Goal: Complete application form

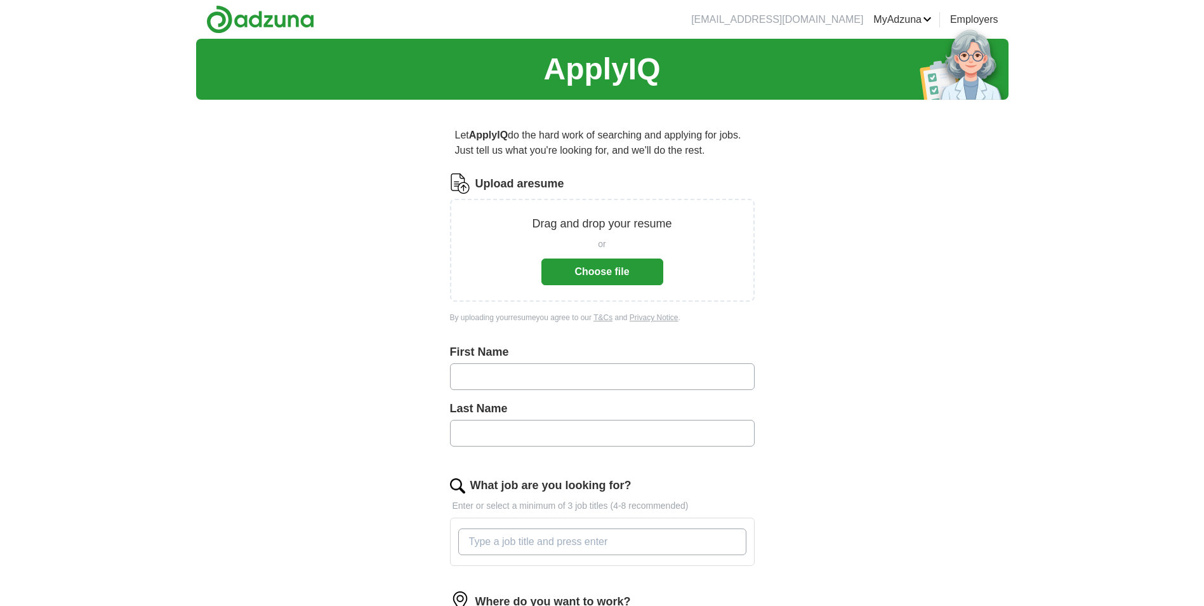
click at [606, 270] on button "Choose file" at bounding box center [603, 271] width 122 height 27
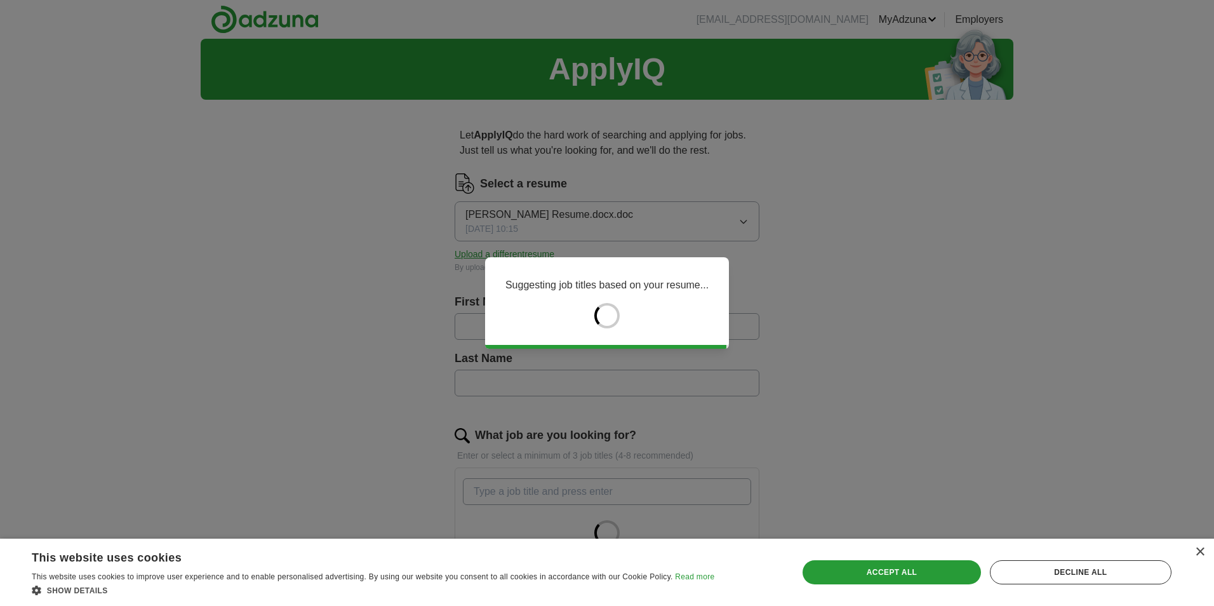
type input "****"
type input "**********"
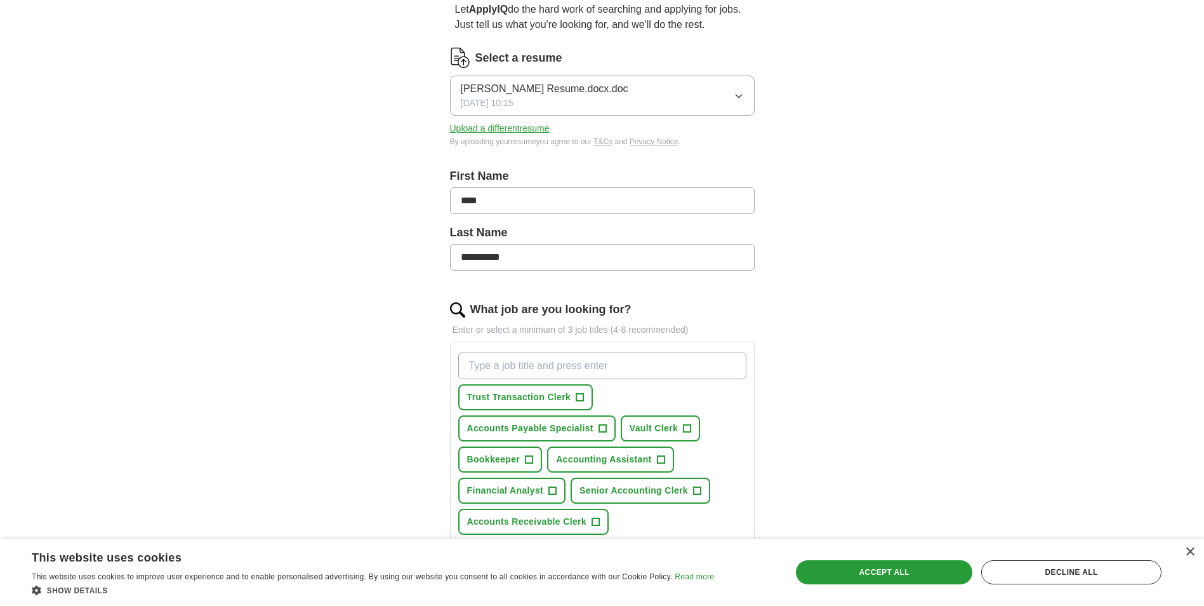
scroll to position [127, 0]
click at [516, 394] on span "Trust Transaction Clerk" at bounding box center [519, 395] width 104 height 13
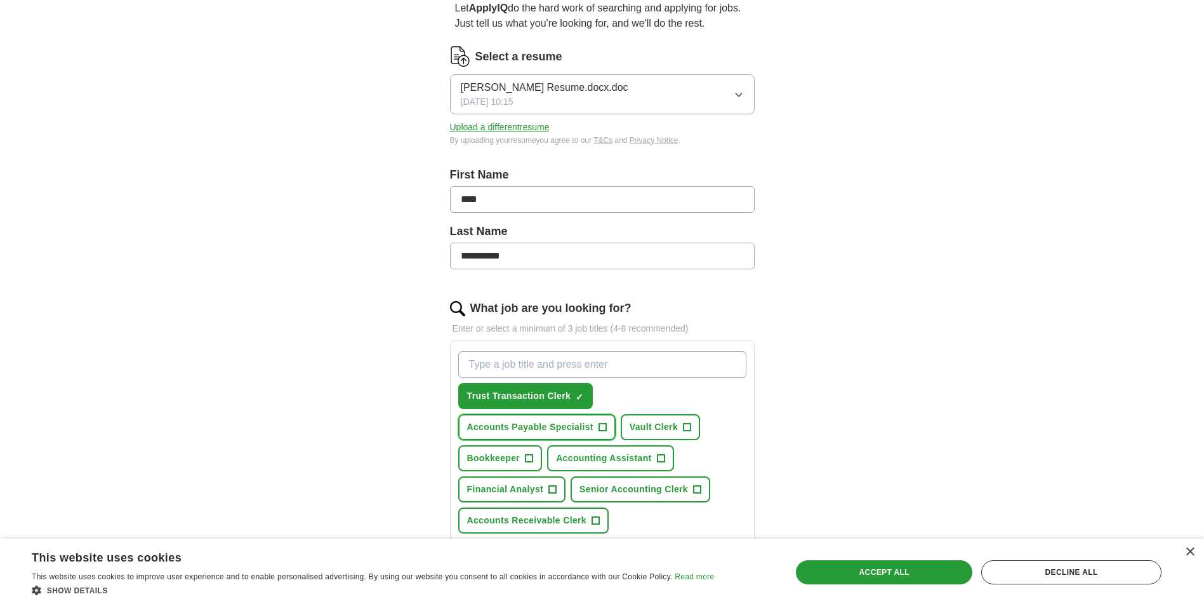
click at [531, 426] on span "Accounts Payable Specialist" at bounding box center [530, 426] width 126 height 13
click at [666, 424] on span "Vault Clerk" at bounding box center [654, 426] width 48 height 13
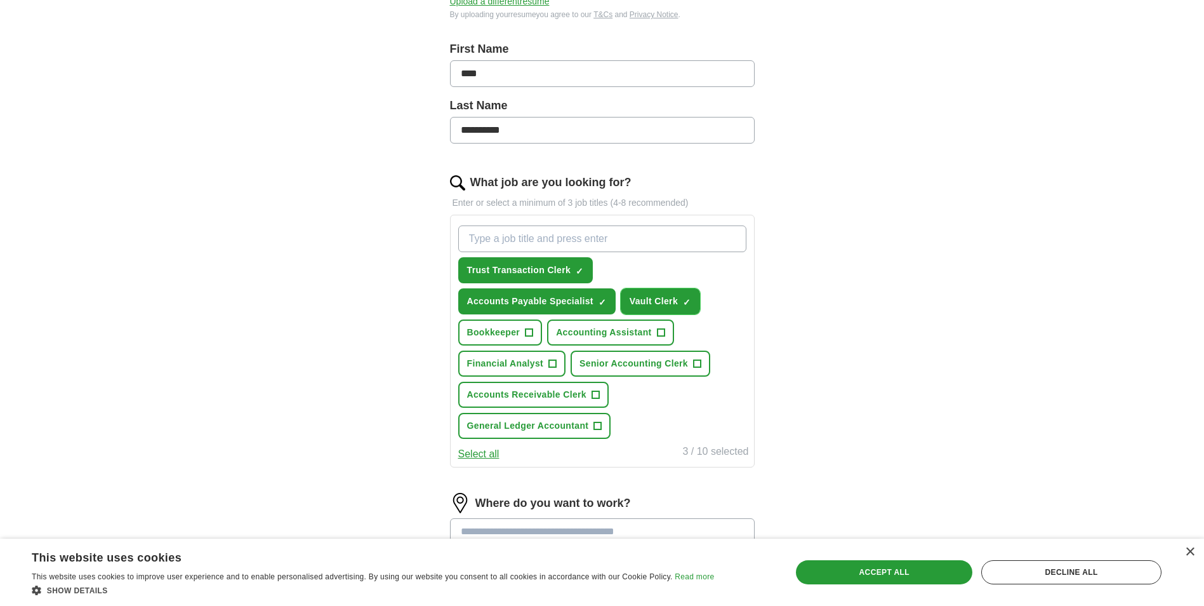
scroll to position [254, 0]
click at [614, 327] on span "Accounting Assistant" at bounding box center [603, 330] width 95 height 13
click at [483, 330] on span "Bookkeeper" at bounding box center [493, 330] width 53 height 13
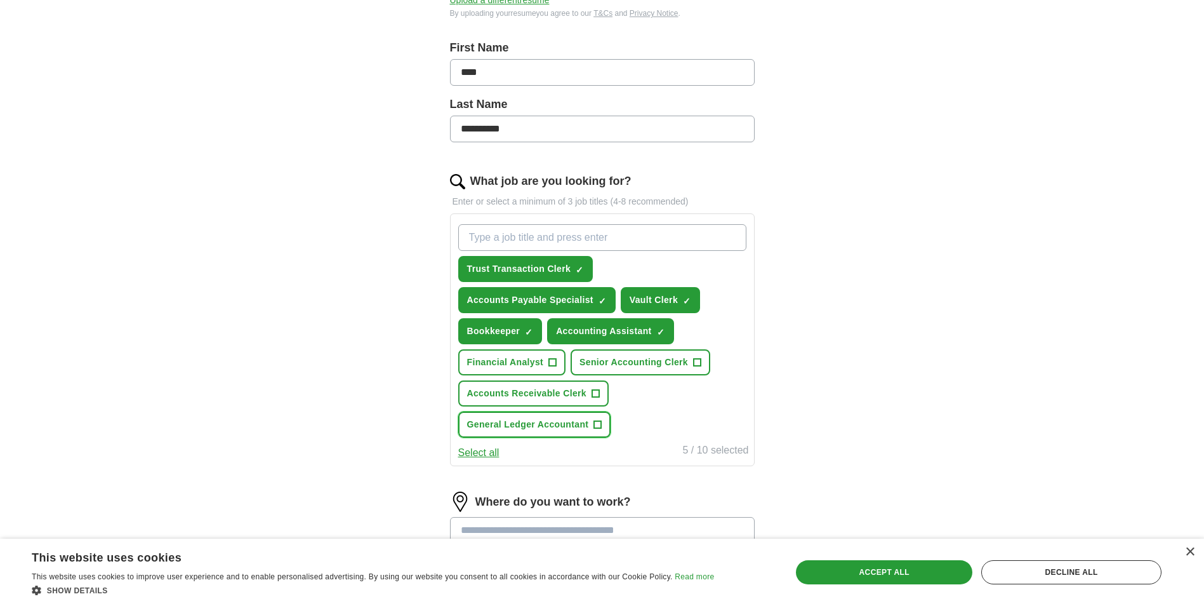
click at [555, 423] on span "General Ledger Accountant" at bounding box center [528, 424] width 122 height 13
click at [552, 389] on span "Accounts Receivable Clerk" at bounding box center [527, 393] width 120 height 13
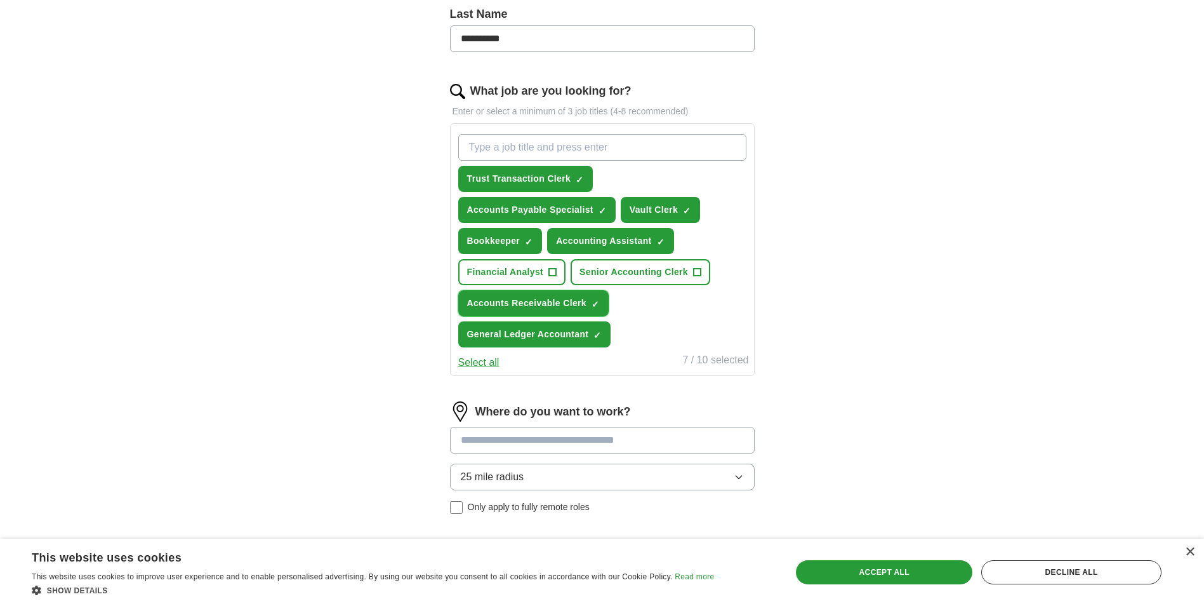
scroll to position [517, 0]
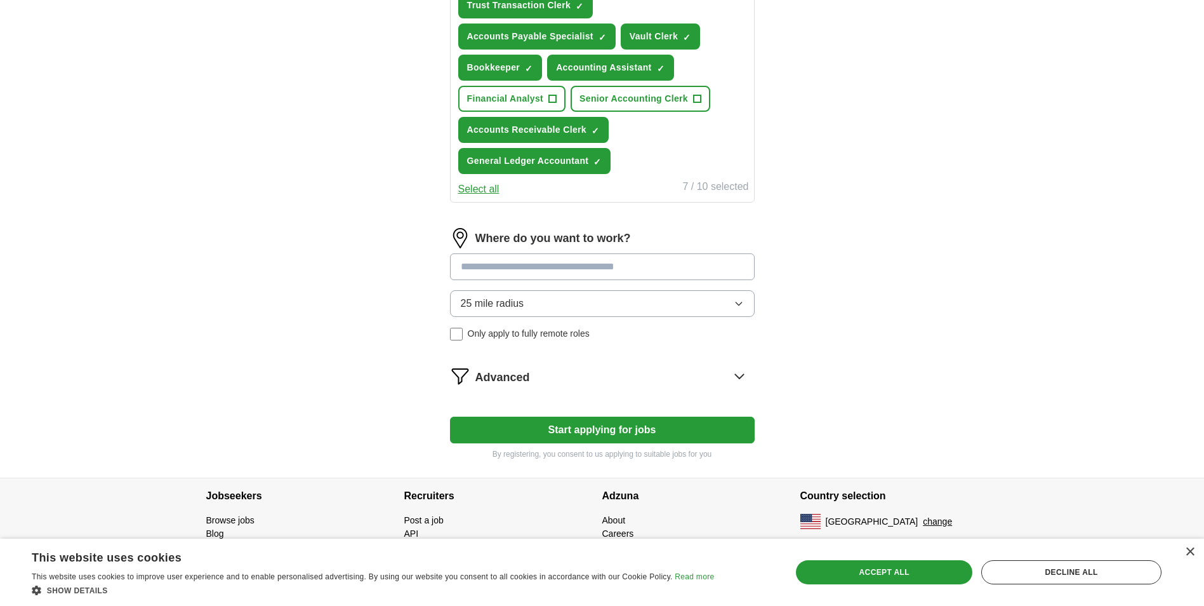
click at [633, 277] on input at bounding box center [602, 266] width 305 height 27
click at [730, 302] on div "Where do you want to work? 25 mile radius Only apply to fully remote roles" at bounding box center [602, 289] width 305 height 123
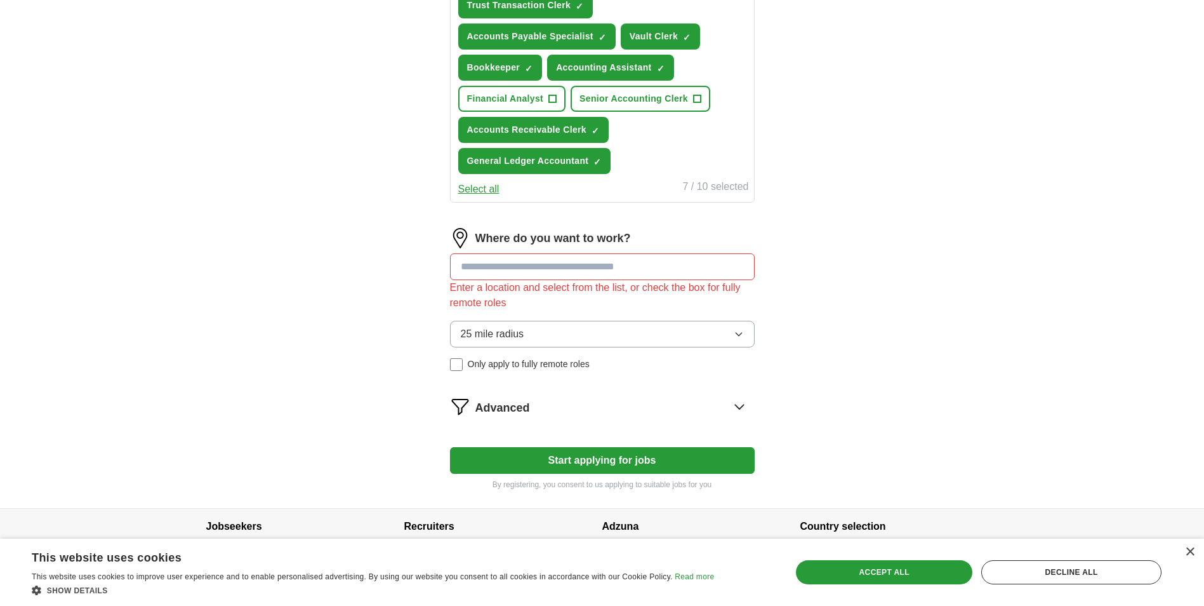
drag, startPoint x: 735, startPoint y: 333, endPoint x: 730, endPoint y: 338, distance: 7.2
click at [735, 335] on icon "button" at bounding box center [739, 334] width 10 height 10
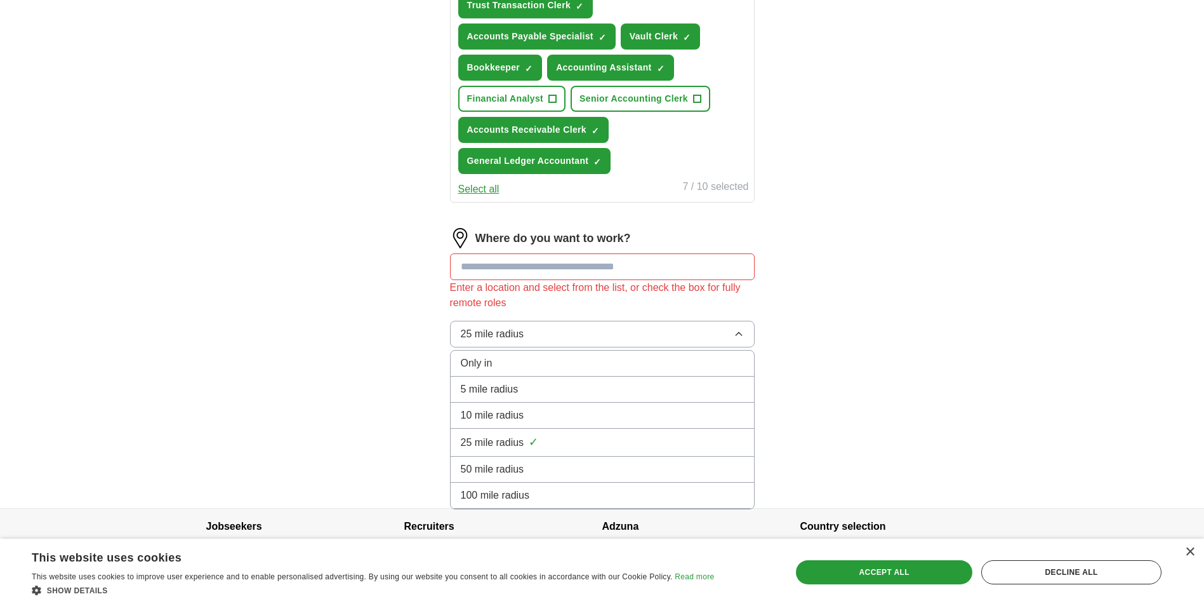
click at [674, 410] on div "10 mile radius" at bounding box center [602, 415] width 283 height 15
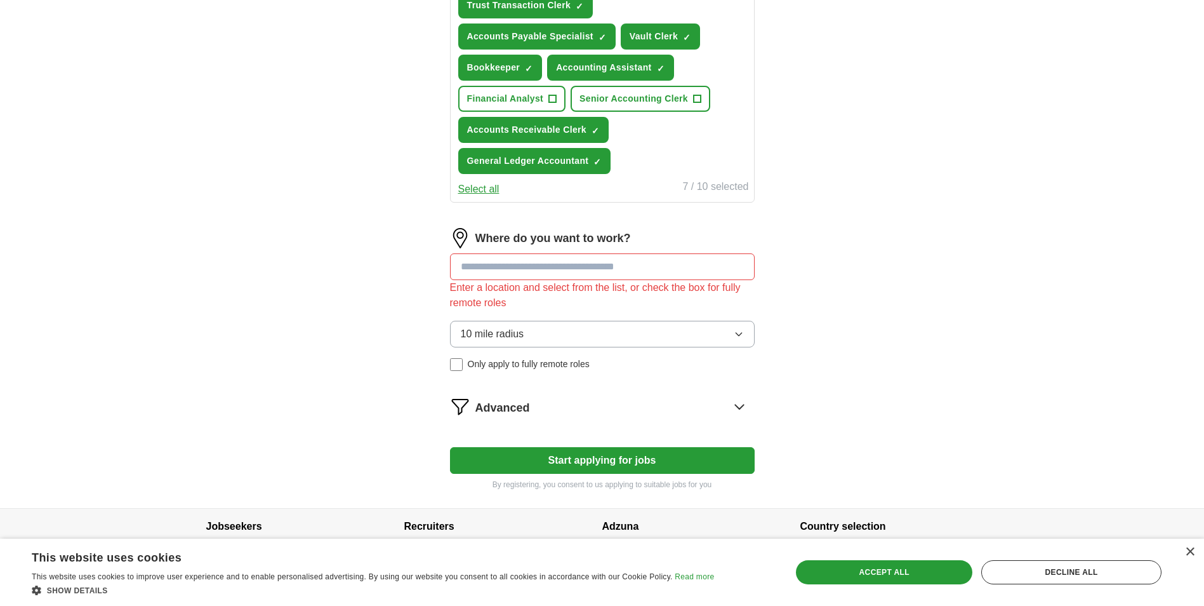
click at [616, 268] on input at bounding box center [602, 266] width 305 height 27
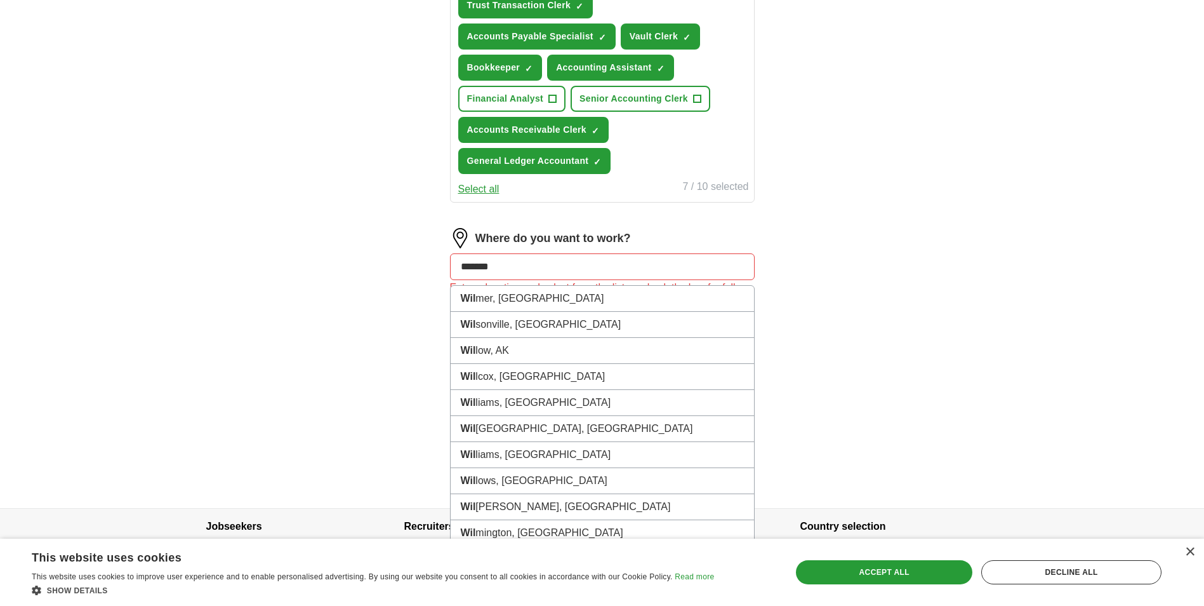
type input "********"
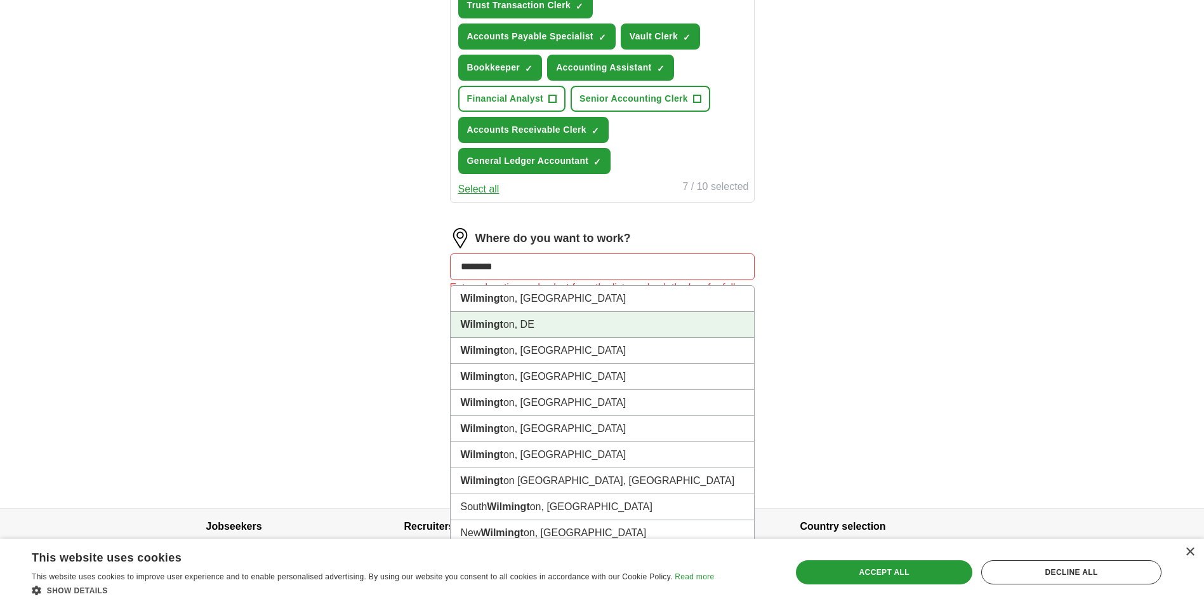
click at [654, 317] on li "Wilmingt on, DE" at bounding box center [603, 325] width 304 height 26
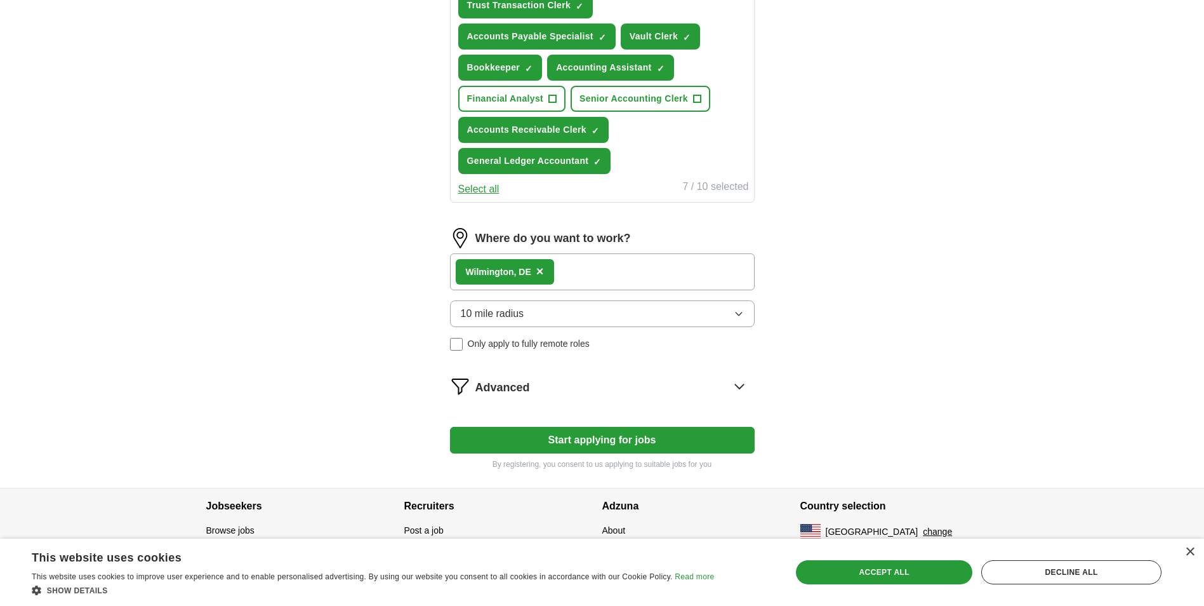
click at [582, 451] on button "Start applying for jobs" at bounding box center [602, 440] width 305 height 27
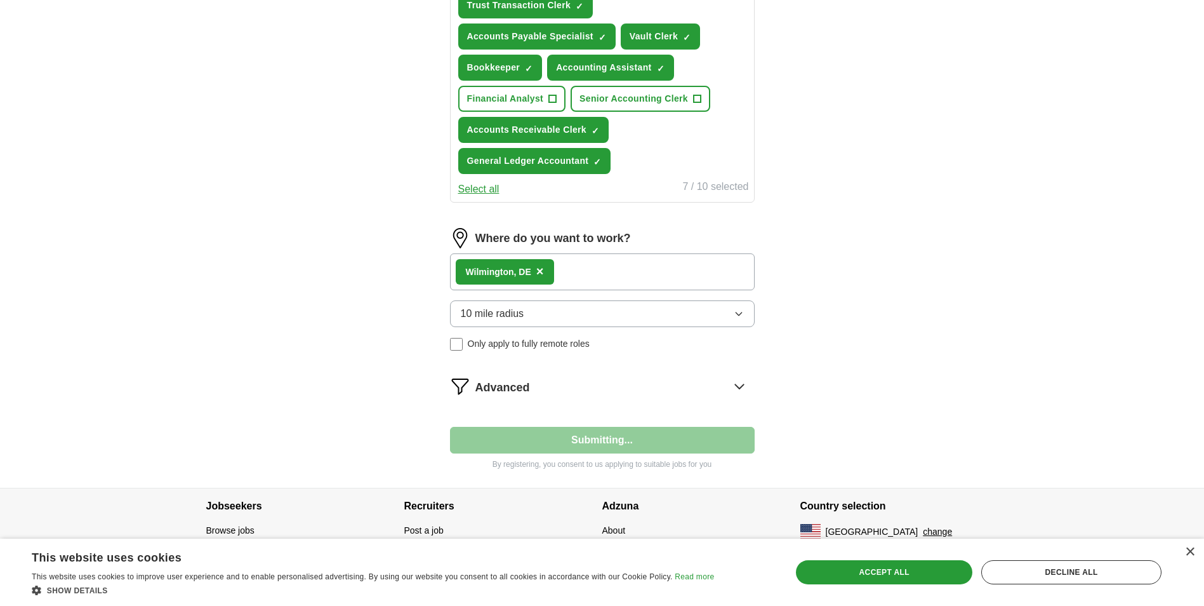
select select "**"
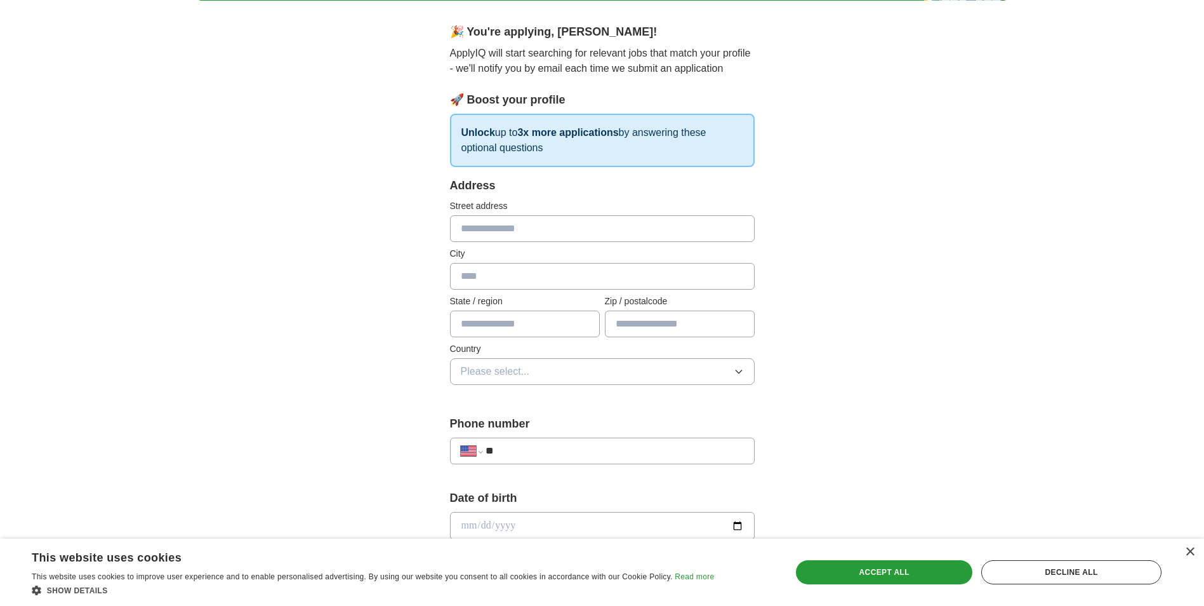
scroll to position [254, 0]
